Goal: Information Seeking & Learning: Learn about a topic

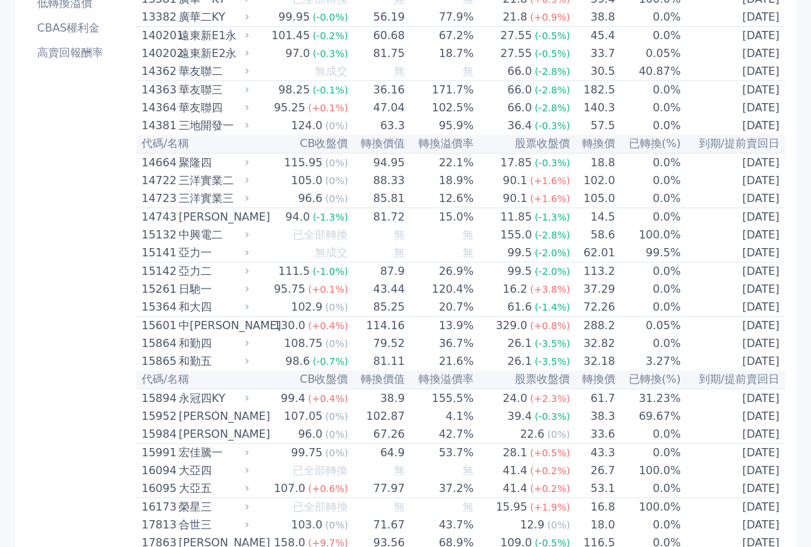
scroll to position [220, 0]
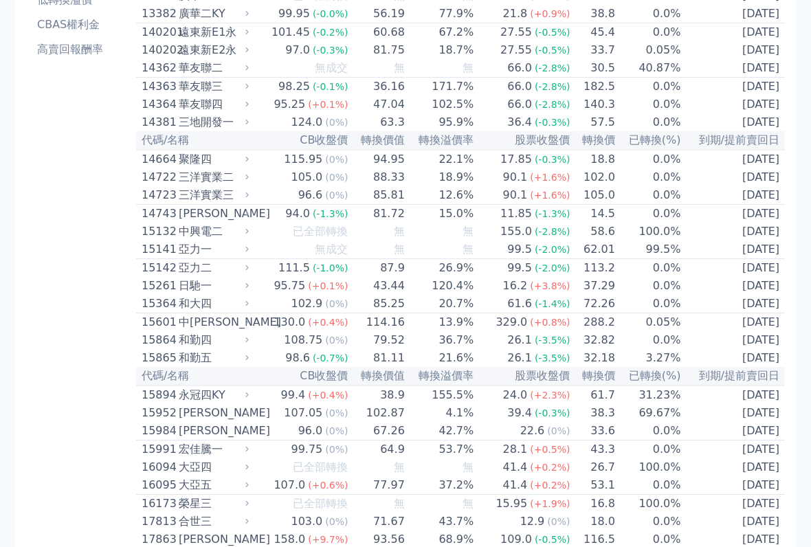
click at [544, 274] on span "(-2.0%)" at bounding box center [553, 268] width 36 height 11
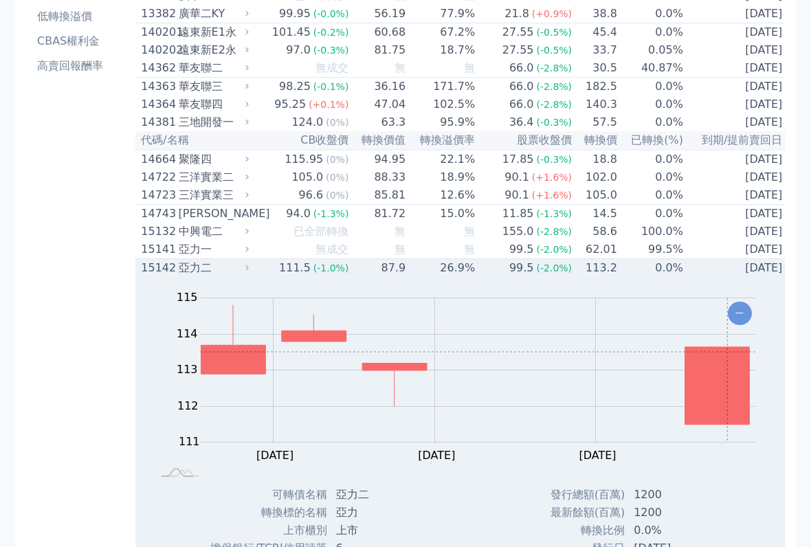
click at [663, 278] on td "0.0%" at bounding box center [651, 268] width 66 height 19
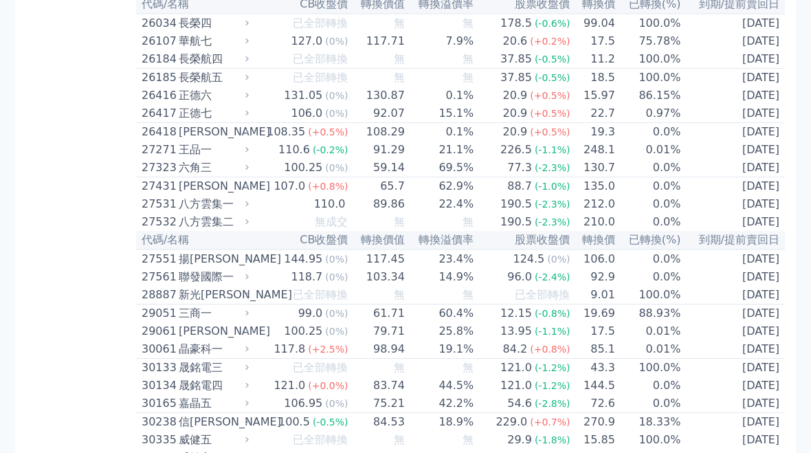
scroll to position [1527, 0]
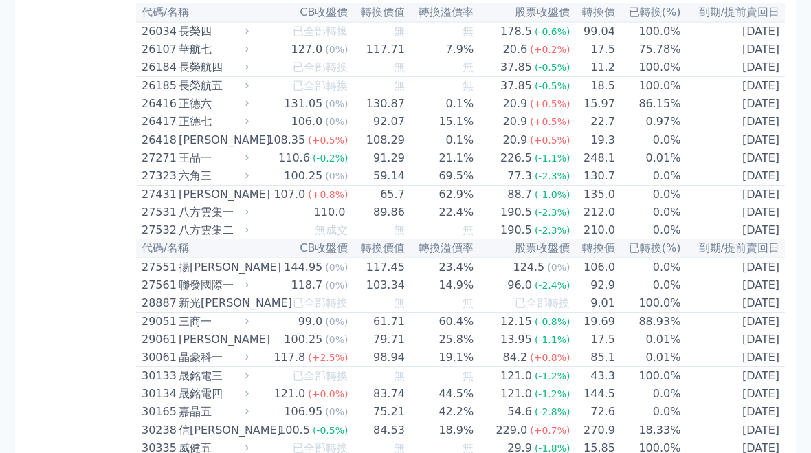
click at [552, 58] on div "(+0.2%)" at bounding box center [550, 49] width 40 height 17
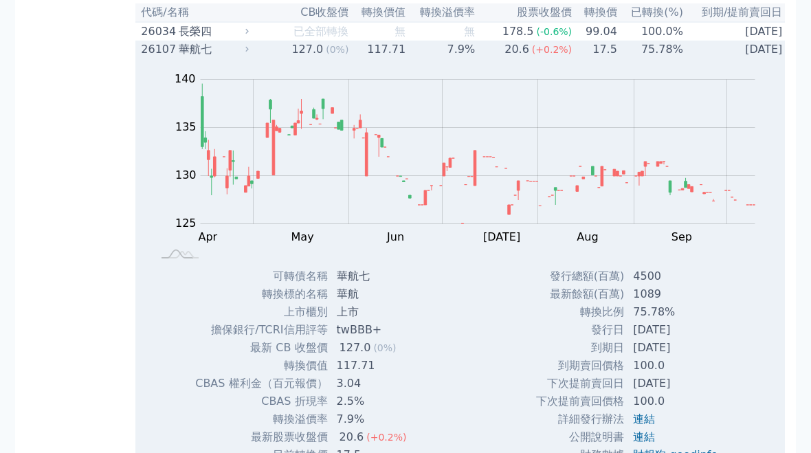
scroll to position [1537, 0]
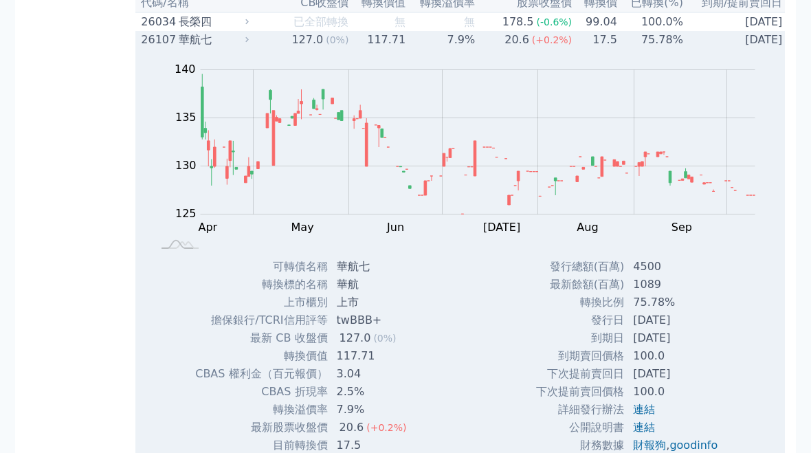
click at [721, 294] on td "1089" at bounding box center [677, 285] width 104 height 18
click at [592, 49] on td "17.5" at bounding box center [595, 40] width 45 height 18
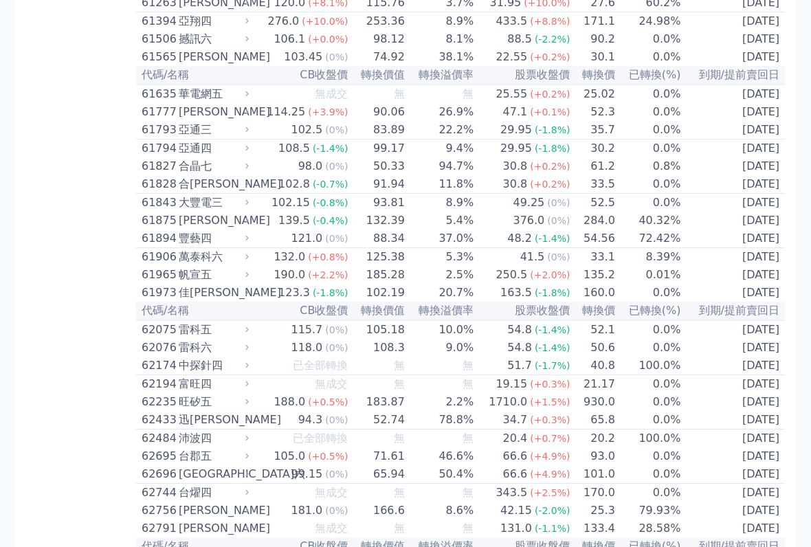
scroll to position [4999, 0]
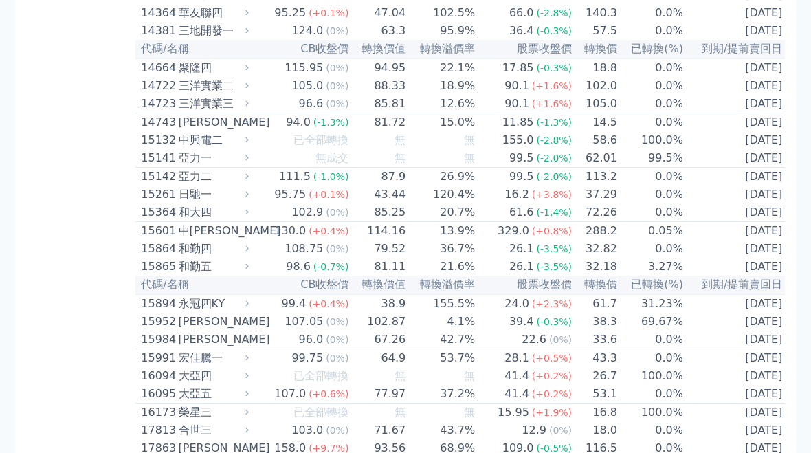
scroll to position [0, 0]
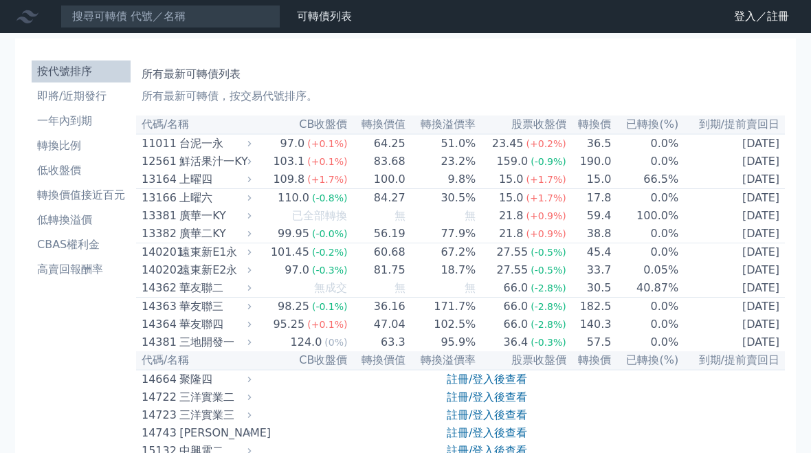
click at [510, 386] on link "註冊/登入後查看" at bounding box center [487, 379] width 80 height 13
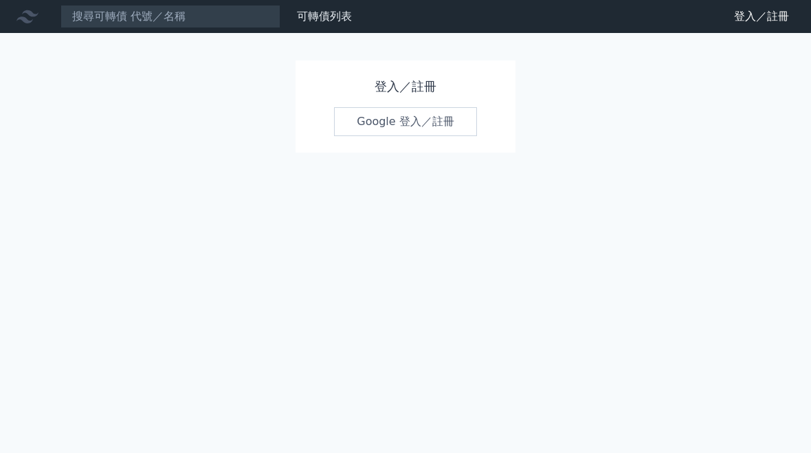
click at [437, 131] on link "Google 登入／註冊" at bounding box center [405, 121] width 143 height 29
click at [417, 117] on link "Google 登入／註冊" at bounding box center [405, 121] width 143 height 29
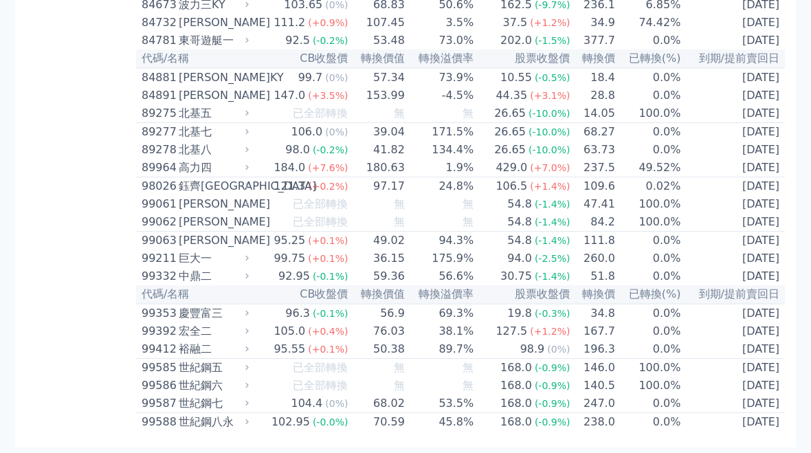
scroll to position [8076, 0]
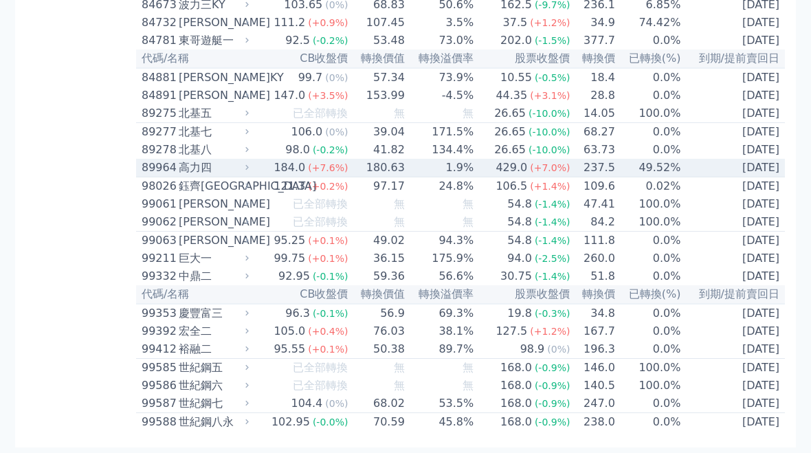
click at [646, 177] on td "49.52%" at bounding box center [649, 168] width 66 height 19
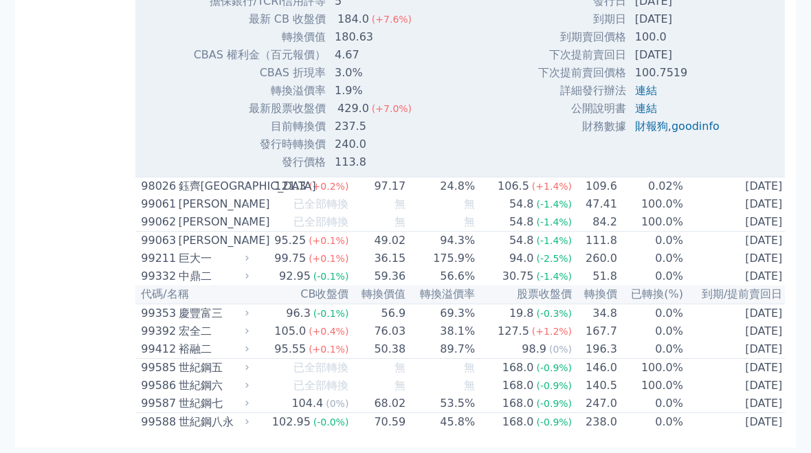
scroll to position [8661, 0]
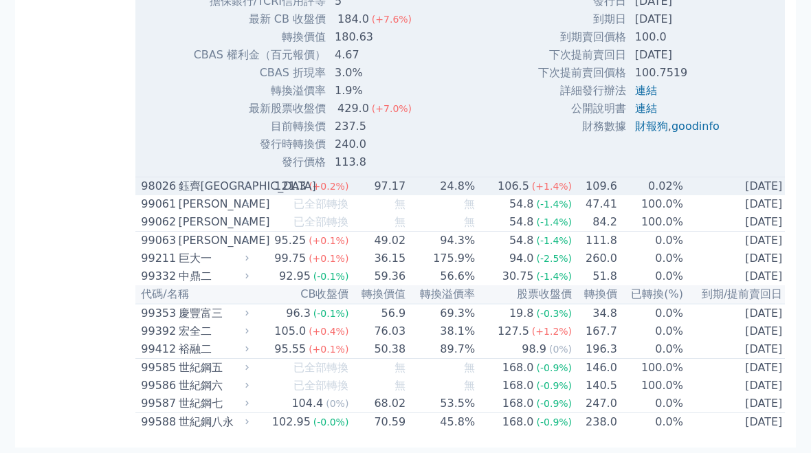
click at [558, 181] on span "(+1.4%)" at bounding box center [552, 186] width 40 height 11
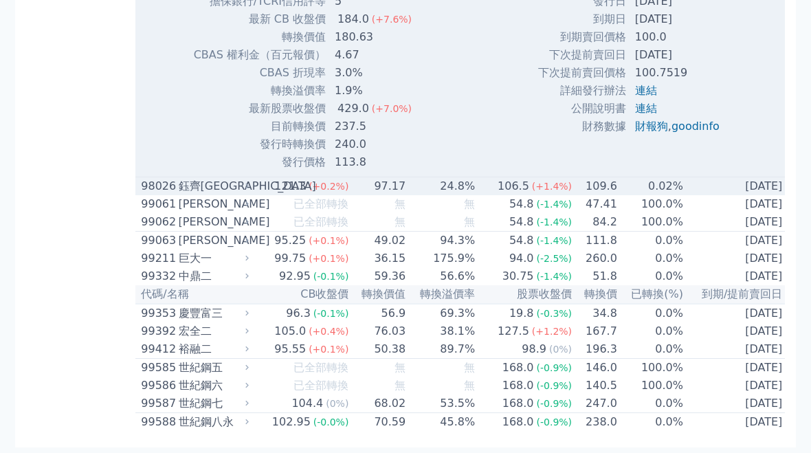
click at [591, 177] on td "109.6" at bounding box center [595, 186] width 45 height 19
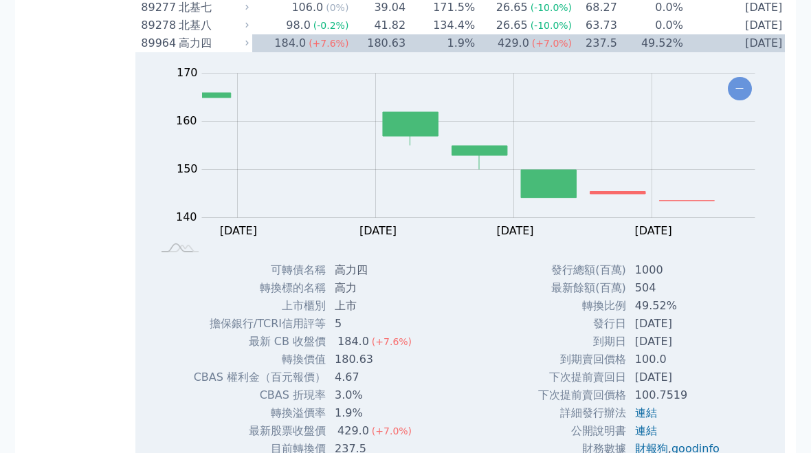
scroll to position [7733, 0]
